Goal: Task Accomplishment & Management: Manage account settings

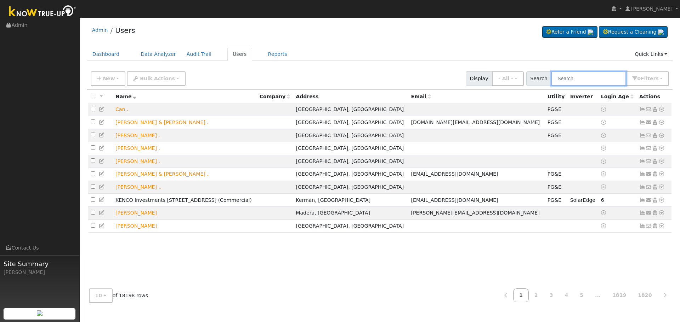
click at [590, 81] on input "text" at bounding box center [588, 78] width 75 height 15
paste input "[PERSON_NAME]"
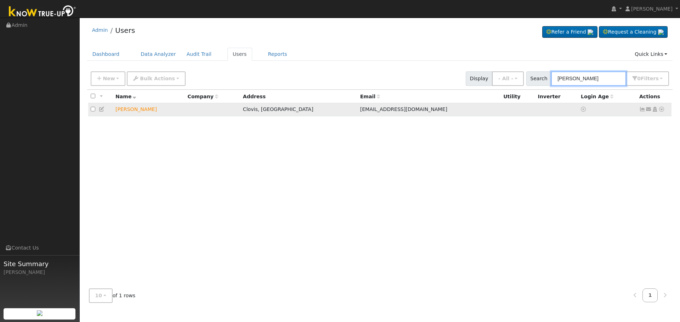
type input "[PERSON_NAME]"
click at [662, 110] on icon at bounding box center [661, 109] width 6 height 5
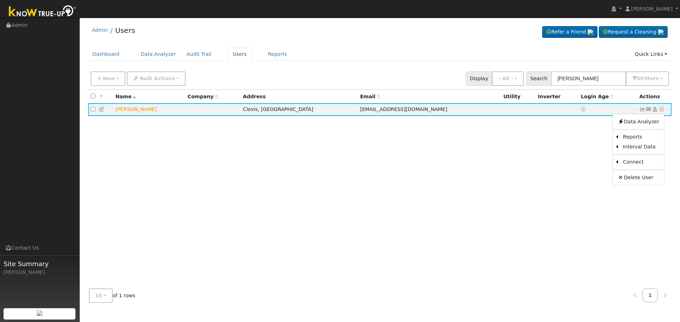
click at [0, 0] on link "Utility" at bounding box center [0, 0] width 0 height 0
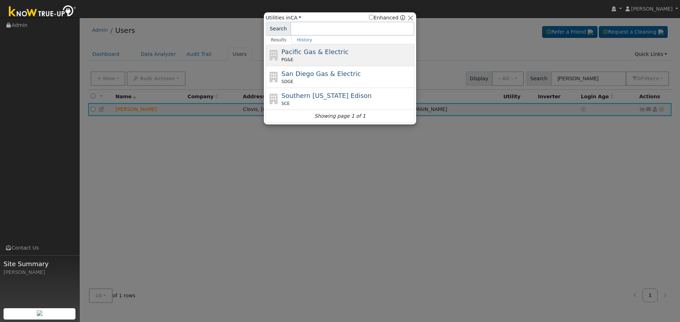
click at [304, 52] on span "Pacific Gas & Electric" at bounding box center [314, 51] width 67 height 7
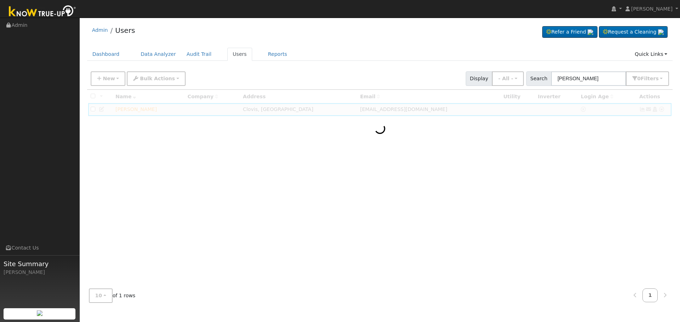
click at [569, 158] on div at bounding box center [379, 187] width 585 height 194
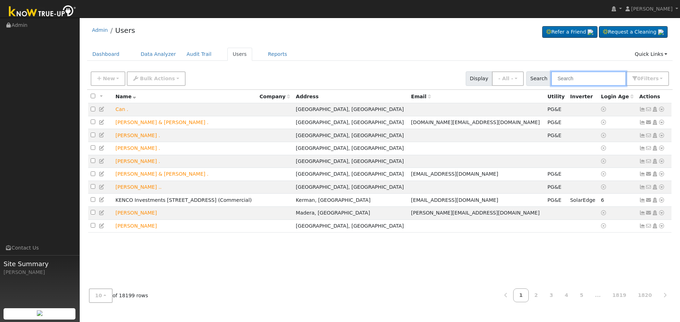
click at [597, 79] on input "text" at bounding box center [588, 78] width 75 height 15
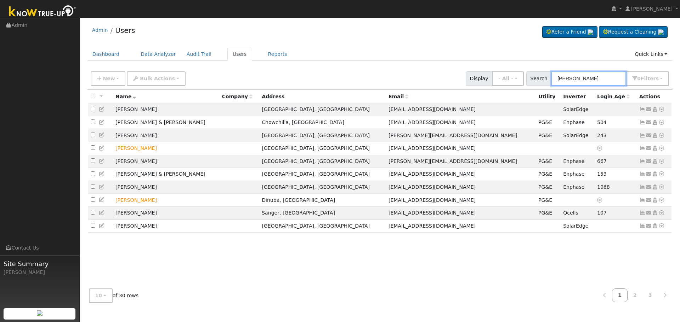
drag, startPoint x: 595, startPoint y: 81, endPoint x: 435, endPoint y: 78, distance: 160.0
click at [436, 78] on div "New Add User Quick Add Quick Connect Quick Convert Lead Bulk Actions Send Email…" at bounding box center [379, 77] width 581 height 17
paste input "Opportunity [PERSON_NAME]"
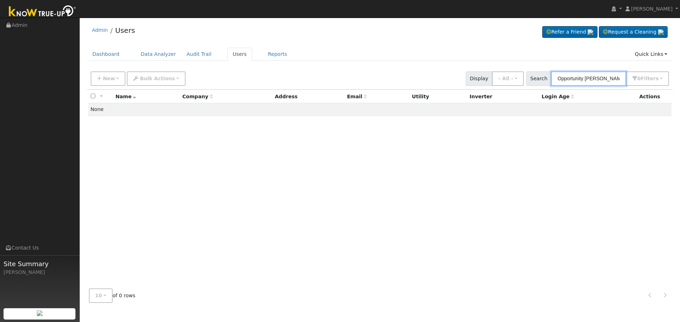
drag, startPoint x: 589, startPoint y: 79, endPoint x: 459, endPoint y: 73, distance: 129.3
click at [460, 73] on div "New Add User Quick Add Quick Connect Quick Convert Lead Bulk Actions Send Email…" at bounding box center [379, 77] width 581 height 17
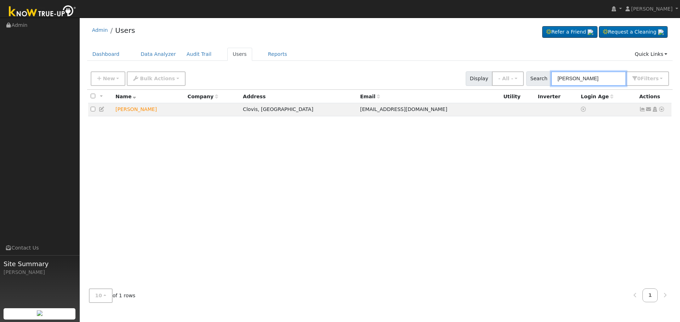
type input "[PERSON_NAME]"
click at [661, 110] on icon at bounding box center [661, 109] width 6 height 5
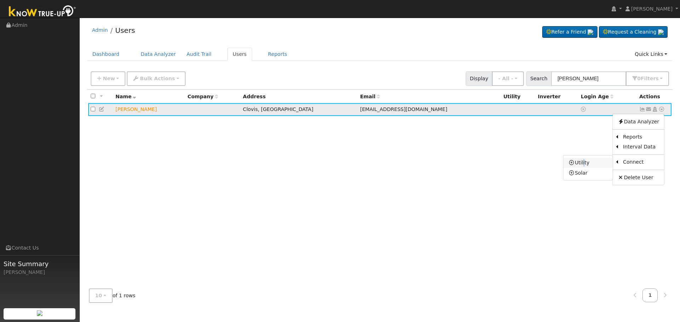
click at [585, 160] on link "Utility" at bounding box center [587, 163] width 49 height 10
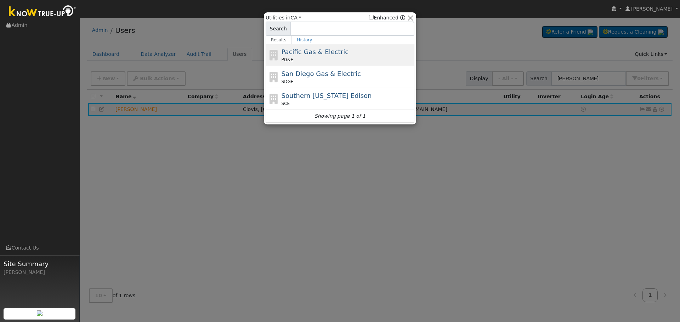
click at [362, 50] on div "Pacific Gas & Electric PG&E" at bounding box center [346, 55] width 131 height 16
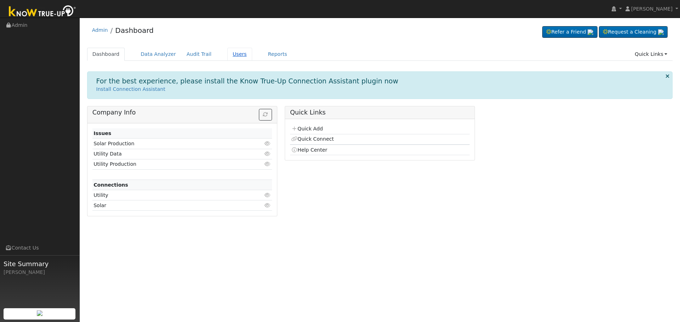
click at [227, 52] on link "Users" at bounding box center [239, 54] width 25 height 13
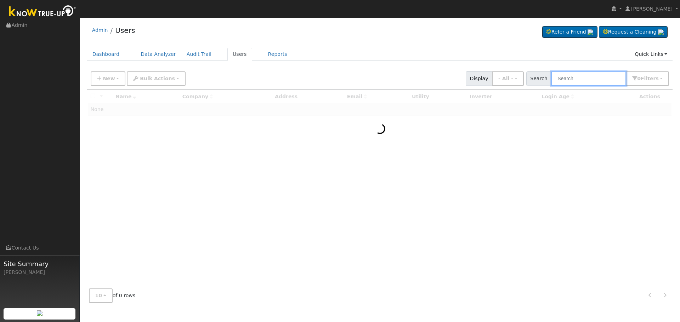
click at [585, 79] on input "text" at bounding box center [588, 78] width 75 height 15
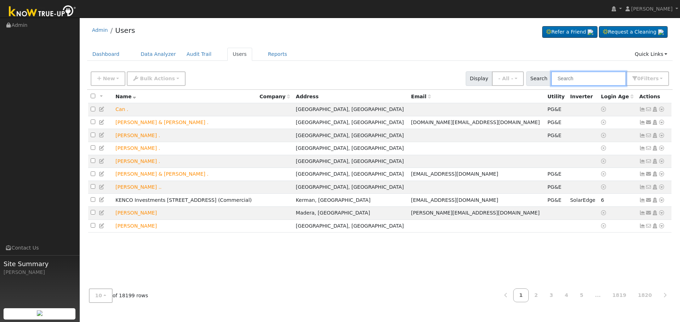
paste input "Opportunity [PERSON_NAME]"
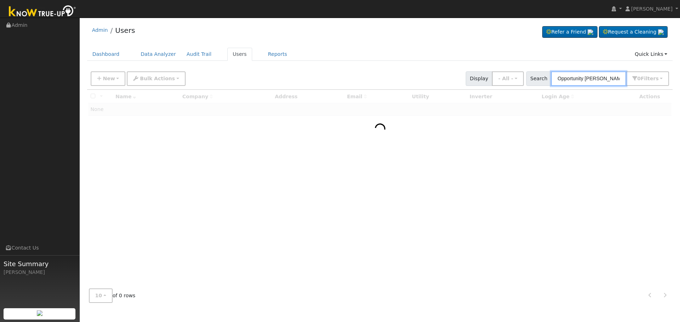
drag, startPoint x: 589, startPoint y: 79, endPoint x: 480, endPoint y: 73, distance: 108.8
click at [483, 74] on div "New Add User Quick Add Quick Connect Quick Convert Lead Bulk Actions Send Email…" at bounding box center [379, 77] width 581 height 17
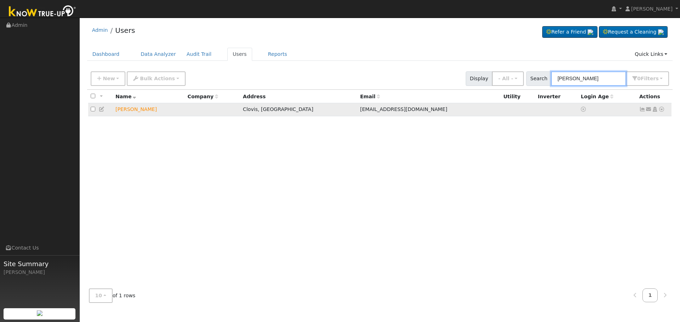
type input "[PERSON_NAME]"
click at [661, 110] on icon at bounding box center [661, 109] width 6 height 5
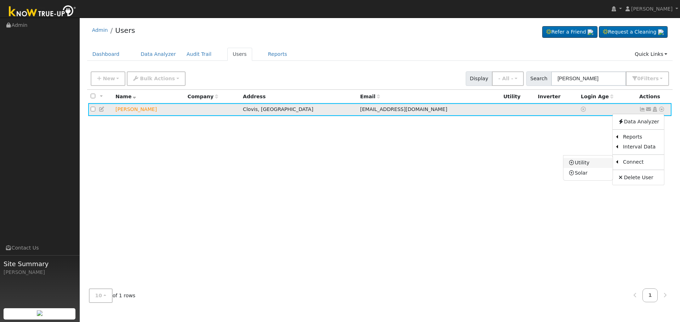
click at [594, 163] on link "Utility" at bounding box center [587, 163] width 49 height 10
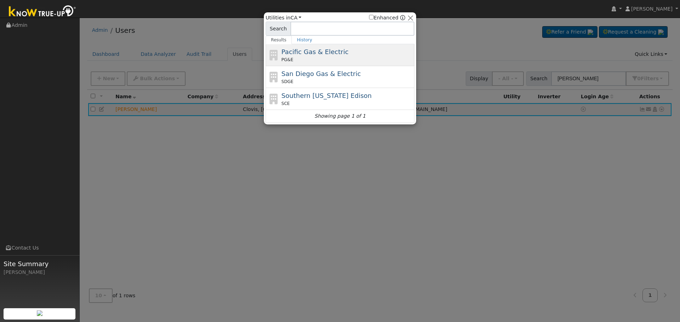
click at [314, 55] on span "Pacific Gas & Electric" at bounding box center [314, 51] width 67 height 7
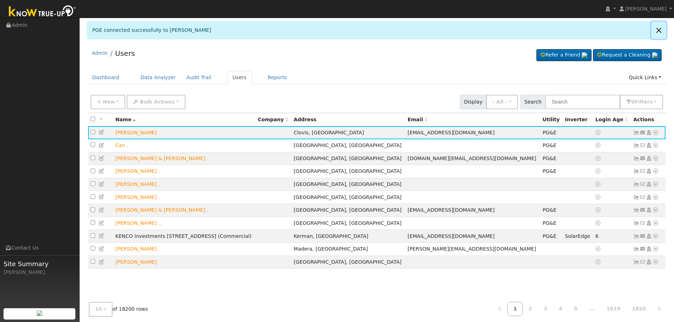
click at [658, 31] on link at bounding box center [659, 30] width 15 height 17
